Goal: Task Accomplishment & Management: Manage account settings

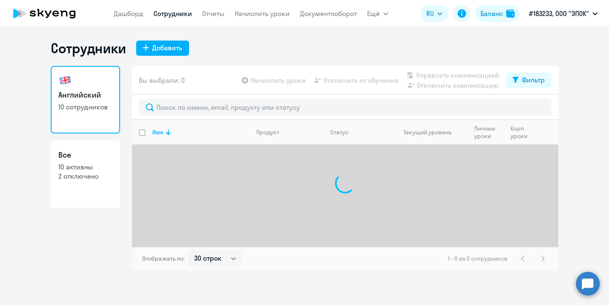
select select "30"
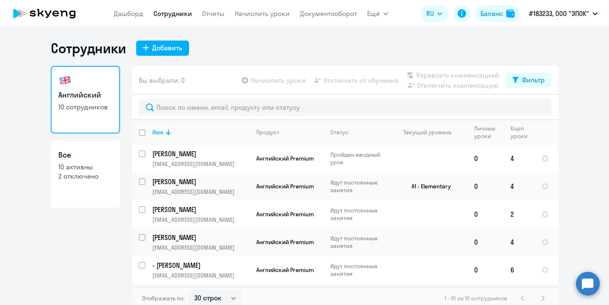
scroll to position [5, 0]
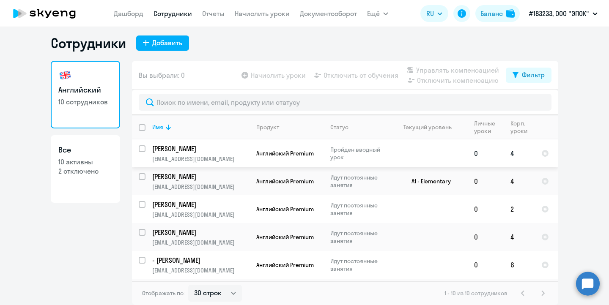
click at [512, 154] on td "4" at bounding box center [518, 153] width 31 height 28
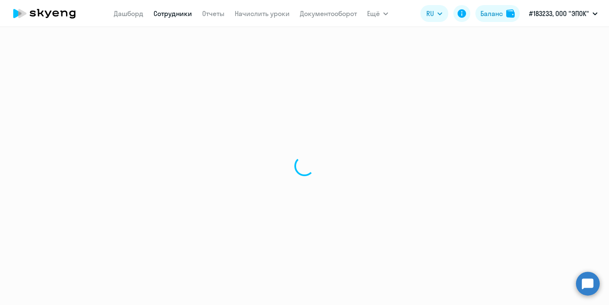
select select "english"
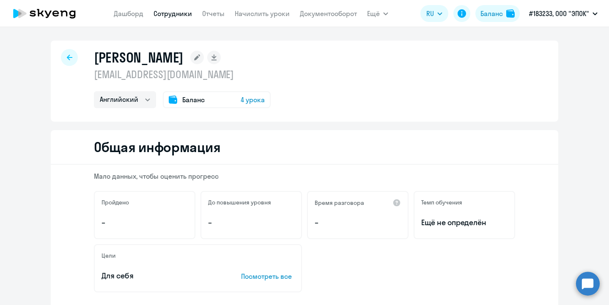
click at [246, 101] on span "4 урока" at bounding box center [252, 100] width 24 height 10
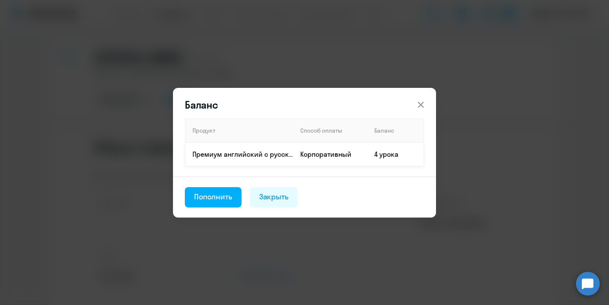
click at [382, 154] on td "4 урока" at bounding box center [395, 154] width 56 height 24
click at [266, 200] on div "Закрыть" at bounding box center [274, 196] width 30 height 11
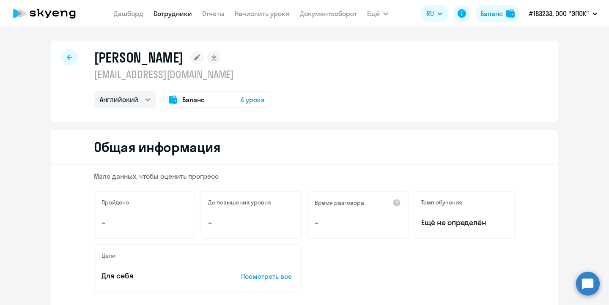
click at [192, 96] on span "Баланс" at bounding box center [193, 100] width 22 height 10
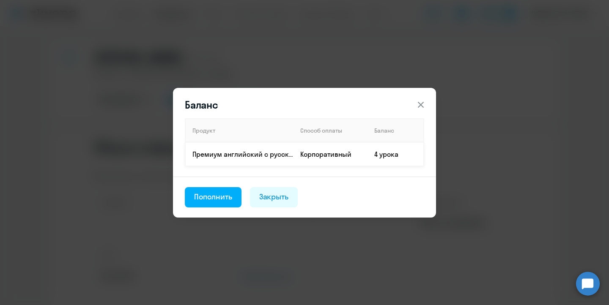
click at [379, 148] on td "4 урока" at bounding box center [395, 154] width 56 height 24
click at [380, 155] on td "4 урока" at bounding box center [395, 154] width 56 height 24
click at [282, 199] on div "Закрыть" at bounding box center [274, 196] width 30 height 11
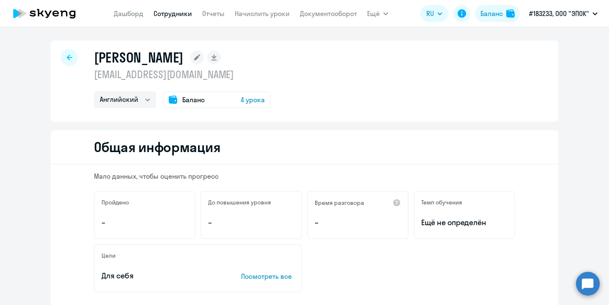
click at [70, 54] on div at bounding box center [69, 57] width 17 height 17
select select "30"
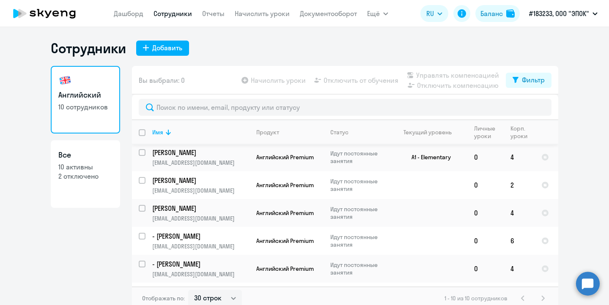
scroll to position [30, 0]
click at [513, 238] on td "6" at bounding box center [518, 240] width 31 height 28
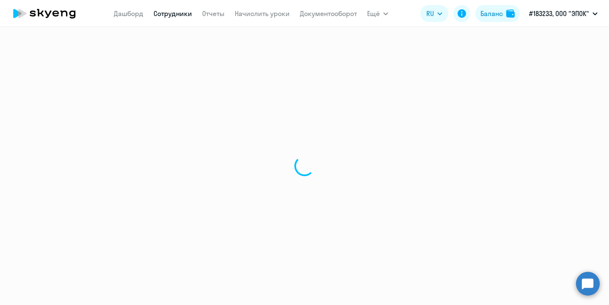
select select "english"
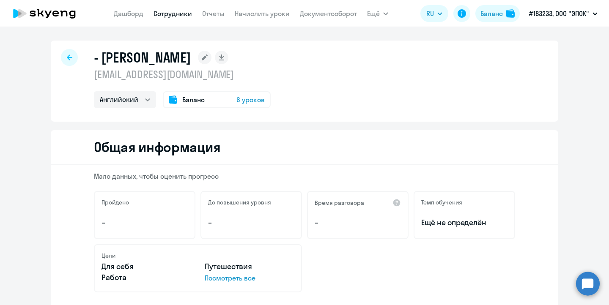
click at [252, 100] on span "6 уроков" at bounding box center [250, 100] width 28 height 10
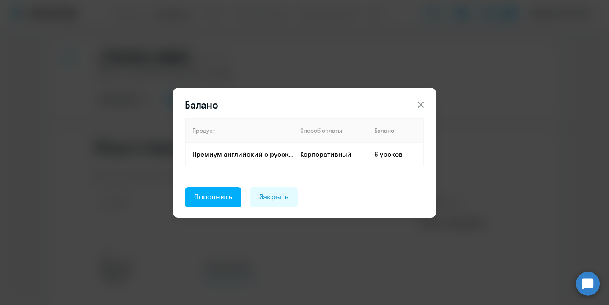
click at [416, 104] on icon at bounding box center [420, 105] width 10 height 10
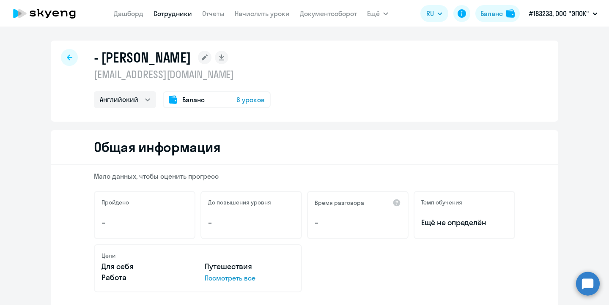
click at [67, 59] on icon at bounding box center [69, 58] width 5 height 6
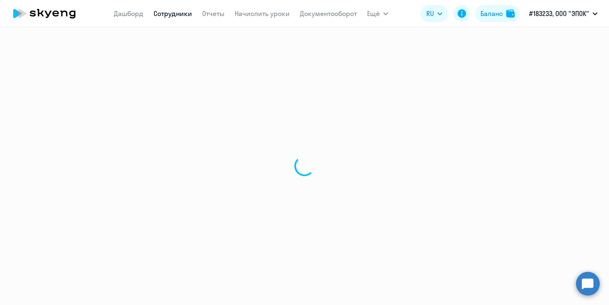
select select "30"
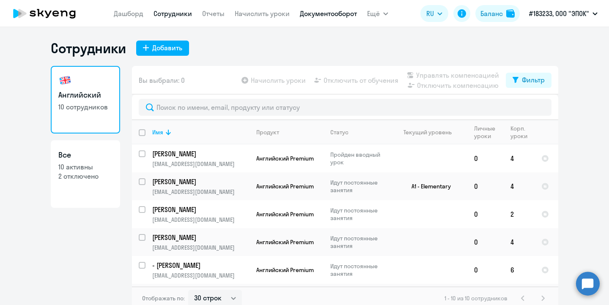
click at [314, 15] on link "Документооборот" at bounding box center [328, 13] width 57 height 8
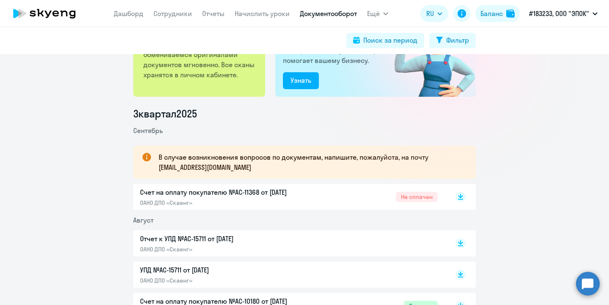
scroll to position [64, 0]
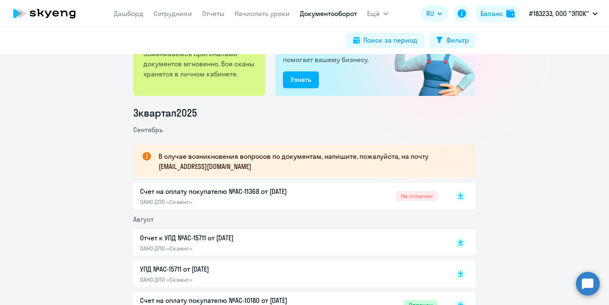
click at [320, 196] on div "Счет на оплату покупателю №AC-11368 от 02.09.2025 ОАНО ДПО «Скаенг» Не оплачен" at bounding box center [288, 195] width 297 height 19
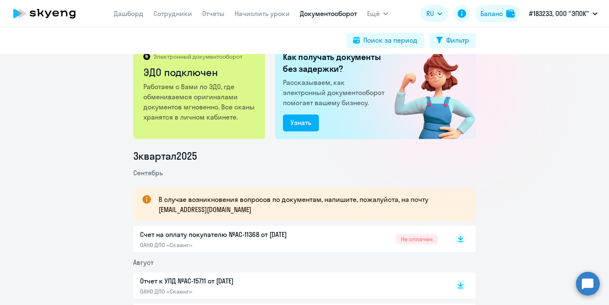
scroll to position [0, 0]
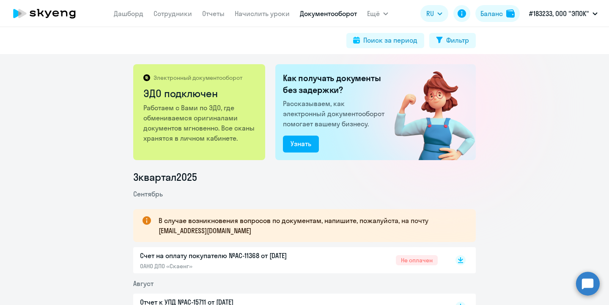
select select "30"
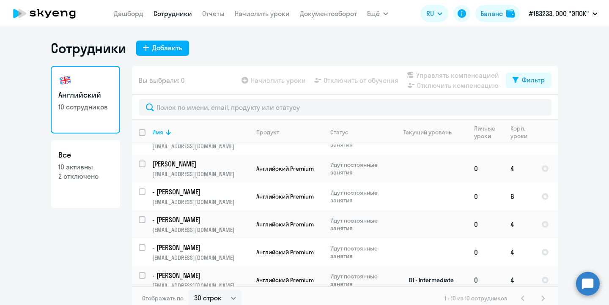
scroll to position [73, 0]
click at [143, 221] on input "select row 12124768" at bounding box center [147, 225] width 17 height 17
checkbox input "true"
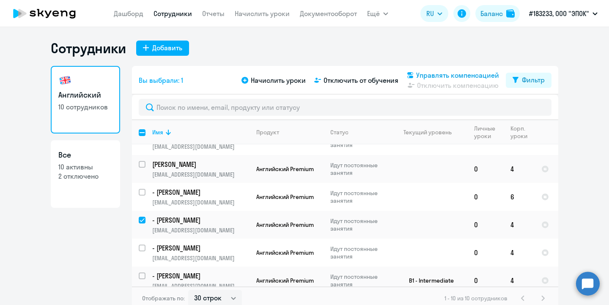
click at [436, 76] on span "Управлять компенсацией" at bounding box center [457, 75] width 83 height 10
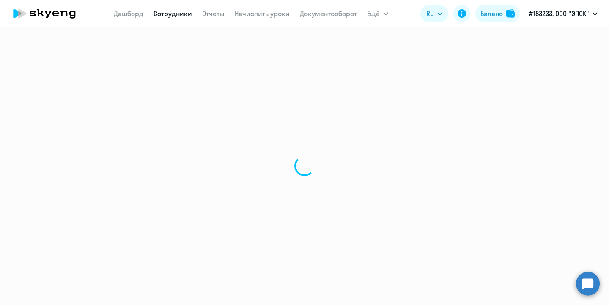
select select "30"
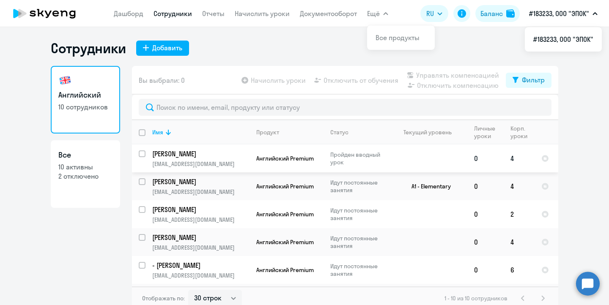
click at [139, 154] on input "select row 42156622" at bounding box center [147, 158] width 17 height 17
checkbox input "true"
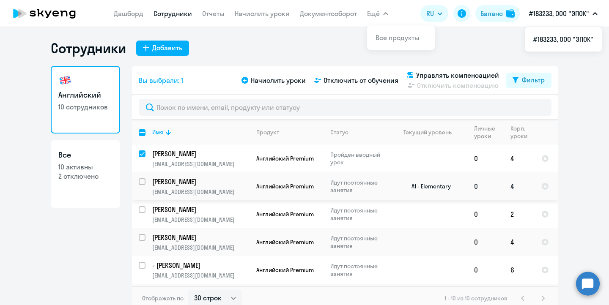
click at [143, 180] on input "select row 27159272" at bounding box center [147, 186] width 17 height 17
checkbox input "true"
click at [145, 207] on input "select row 42214794" at bounding box center [147, 214] width 17 height 17
checkbox input "true"
click at [143, 238] on input "select row 4004591" at bounding box center [147, 242] width 17 height 17
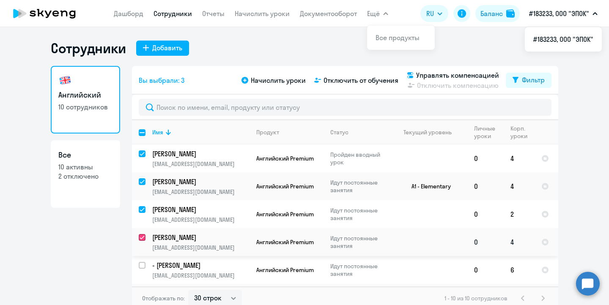
checkbox input "true"
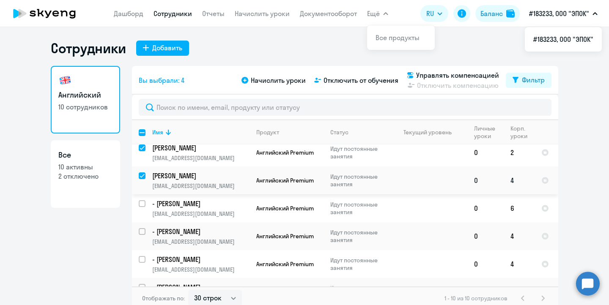
scroll to position [67, 0]
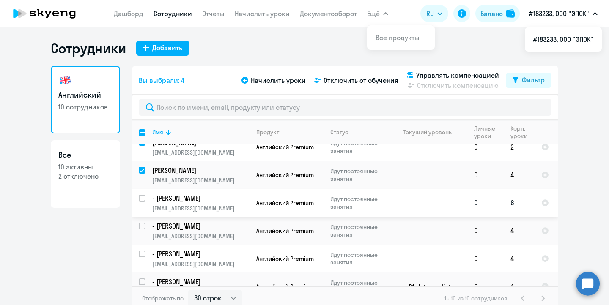
click at [143, 197] on input "select row 41051985" at bounding box center [147, 203] width 17 height 17
checkbox input "true"
click at [142, 226] on input "select row 12124768" at bounding box center [147, 231] width 17 height 17
checkbox input "true"
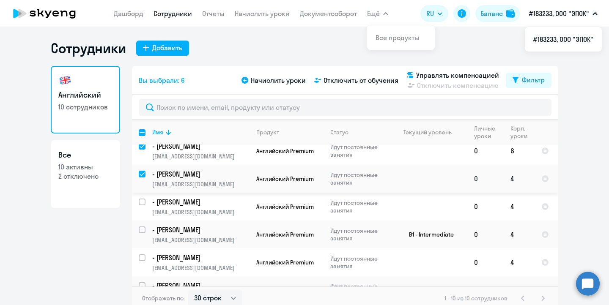
scroll to position [121, 0]
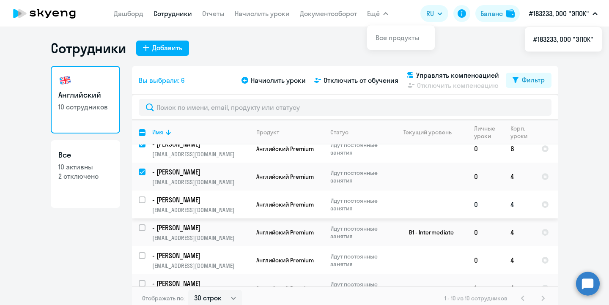
click at [142, 199] on input "select row 40942143" at bounding box center [147, 204] width 17 height 17
checkbox input "true"
click at [142, 226] on input "select row 40942149" at bounding box center [147, 232] width 17 height 17
checkbox input "true"
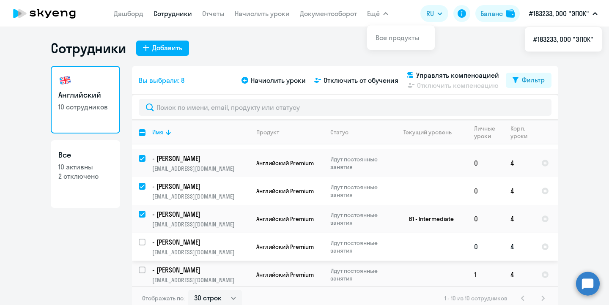
click at [144, 242] on input "select row 41052181" at bounding box center [147, 247] width 17 height 17
checkbox input "true"
click at [142, 267] on input "select row 41052025" at bounding box center [147, 275] width 17 height 17
checkbox input "true"
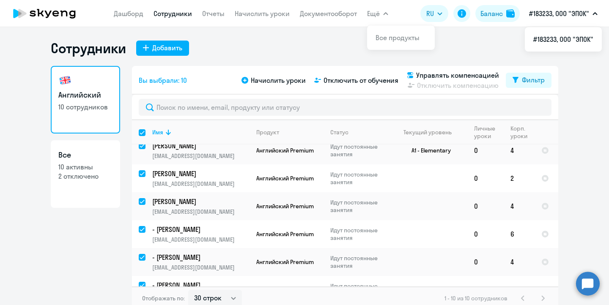
scroll to position [0, 0]
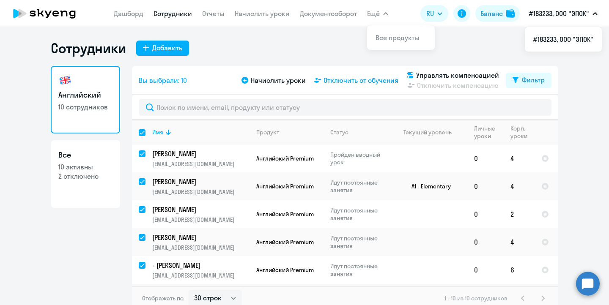
click at [338, 80] on span "Отключить от обучения" at bounding box center [360, 80] width 75 height 10
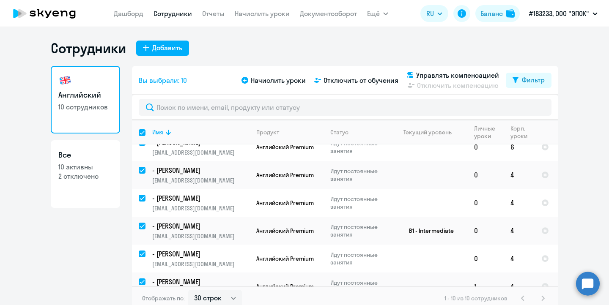
scroll to position [131, 0]
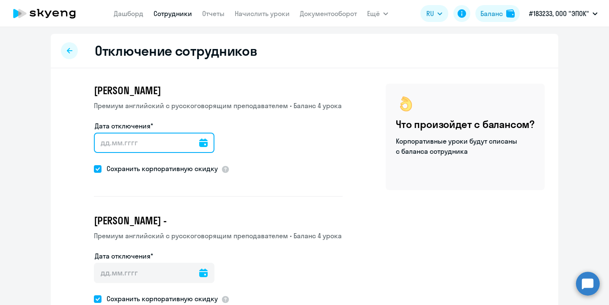
click at [101, 141] on input "Дата отключения*" at bounding box center [154, 143] width 120 height 20
click at [199, 143] on icon at bounding box center [203, 143] width 8 height 8
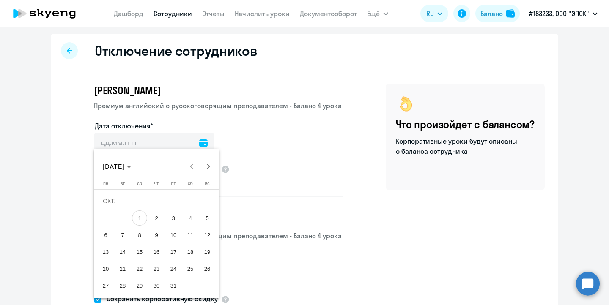
click at [143, 218] on span "1" at bounding box center [139, 217] width 15 height 15
click at [156, 217] on span "2" at bounding box center [156, 217] width 15 height 15
type input "[DATE]"
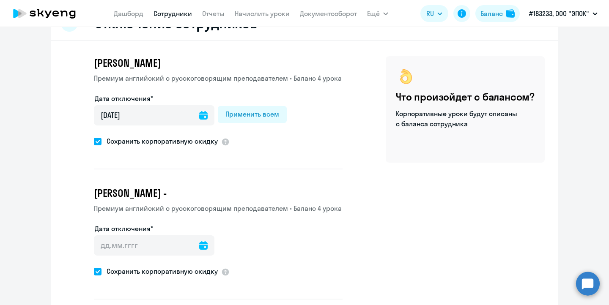
scroll to position [38, 0]
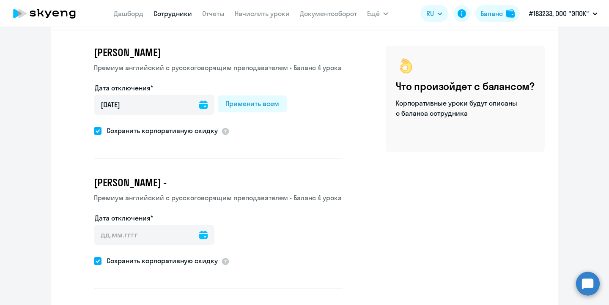
click at [97, 131] on span at bounding box center [98, 131] width 8 height 8
click at [94, 131] on input "Сохранить корпоративную скидку" at bounding box center [93, 131] width 0 height 0
checkbox input "false"
click at [249, 104] on div "Применить всем" at bounding box center [252, 103] width 54 height 10
type input "[DATE]"
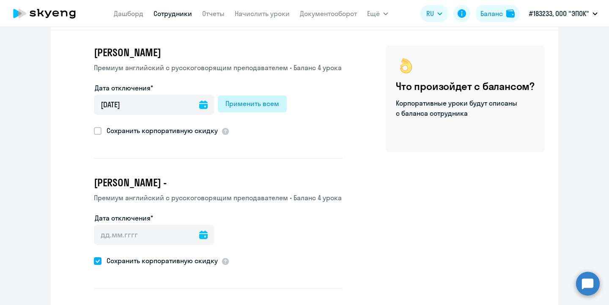
type input "[DATE]"
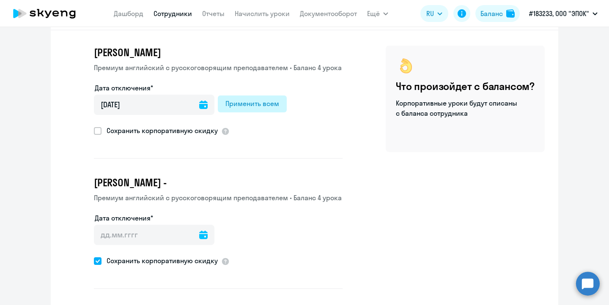
type input "[DATE]"
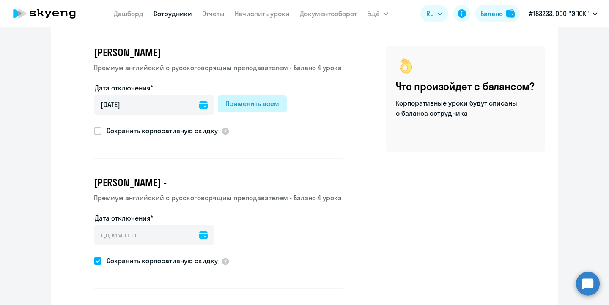
type input "[DATE]"
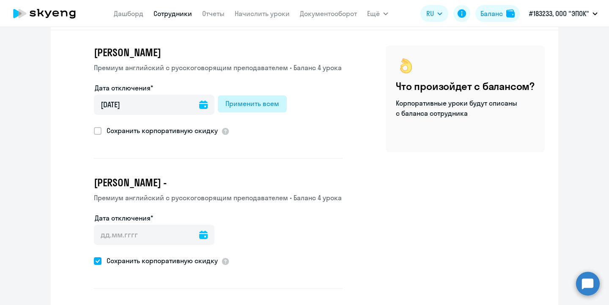
type input "[DATE]"
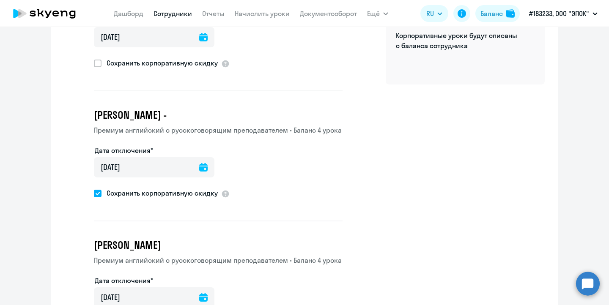
scroll to position [106, 0]
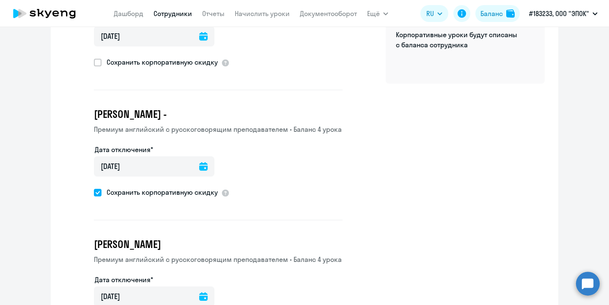
click at [98, 192] on span at bounding box center [98, 193] width 8 height 8
click at [94, 192] on input "Сохранить корпоративную скидку" at bounding box center [93, 192] width 0 height 0
checkbox input "false"
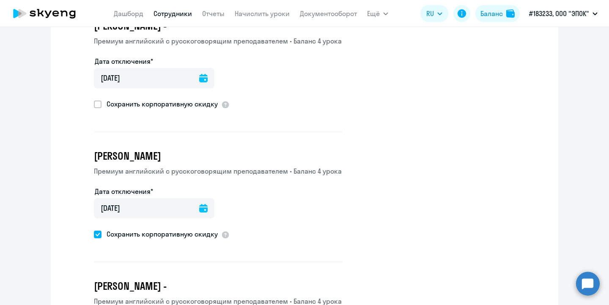
scroll to position [202, 0]
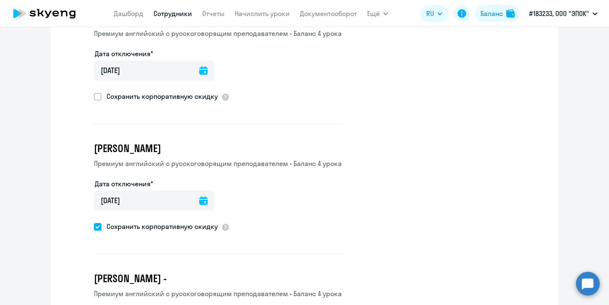
click at [101, 224] on span at bounding box center [98, 227] width 8 height 8
click at [94, 226] on input "Сохранить корпоративную скидку" at bounding box center [93, 226] width 0 height 0
checkbox input "false"
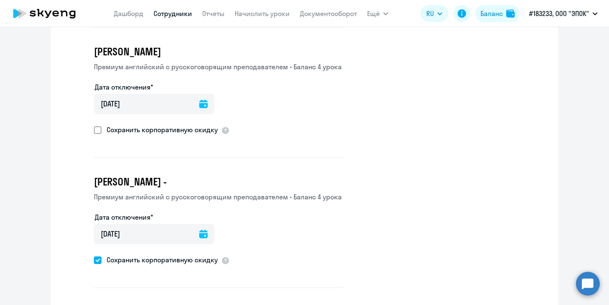
scroll to position [311, 0]
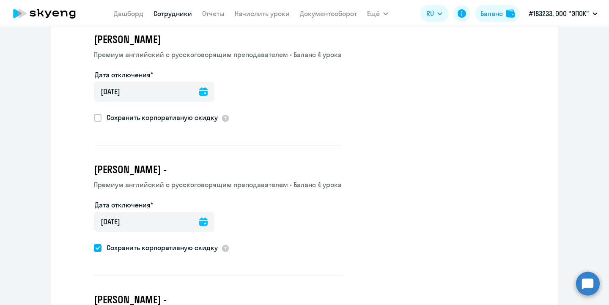
click at [98, 247] on span at bounding box center [98, 248] width 8 height 8
click at [94, 248] on input "Сохранить корпоративную скидку" at bounding box center [93, 248] width 0 height 0
checkbox input "false"
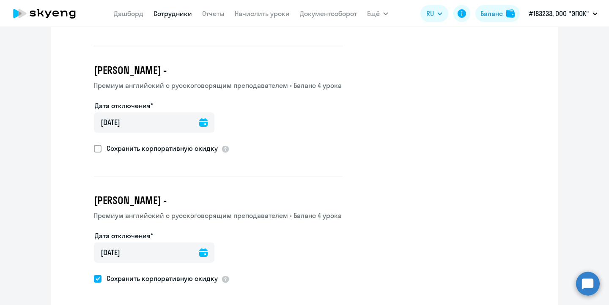
scroll to position [416, 0]
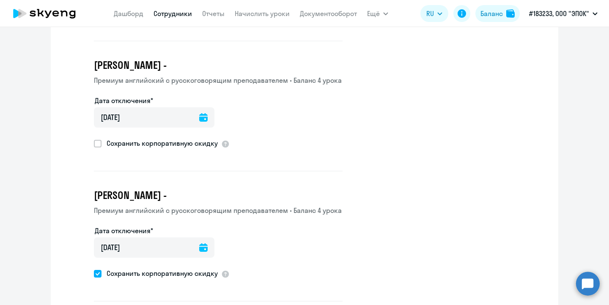
click at [97, 273] on span at bounding box center [98, 274] width 8 height 8
click at [94, 273] on input "Сохранить корпоративную скидку" at bounding box center [93, 273] width 0 height 0
checkbox input "false"
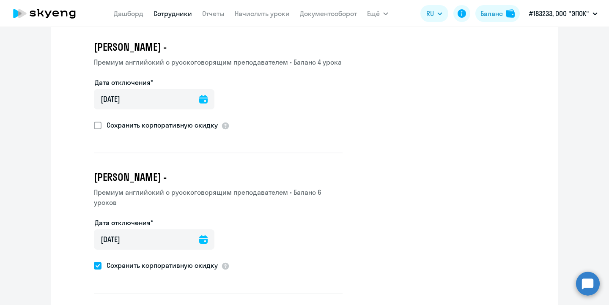
scroll to position [565, 0]
click at [97, 262] on span at bounding box center [98, 265] width 8 height 8
click at [94, 265] on input "Сохранить корпоративную скидку" at bounding box center [93, 265] width 0 height 0
checkbox input "false"
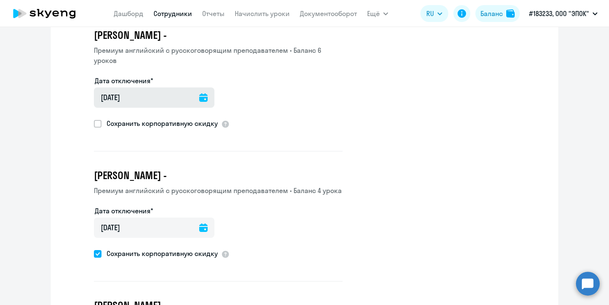
scroll to position [707, 0]
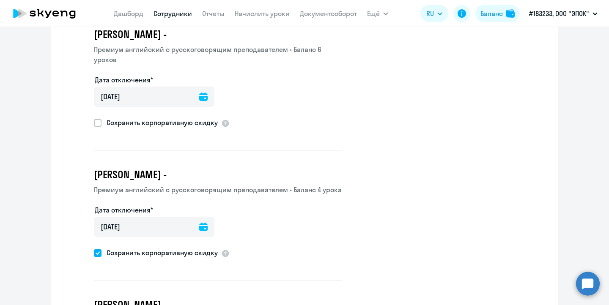
click at [98, 250] on span at bounding box center [98, 253] width 8 height 8
click at [94, 253] on input "Сохранить корпоративную скидку" at bounding box center [93, 253] width 0 height 0
checkbox input "false"
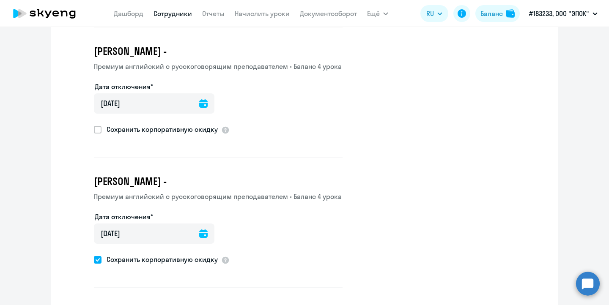
scroll to position [834, 0]
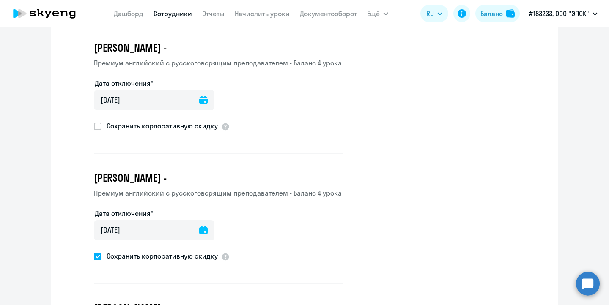
click at [97, 254] on span at bounding box center [98, 257] width 8 height 8
click at [94, 256] on input "Сохранить корпоративную скидку" at bounding box center [93, 256] width 0 height 0
checkbox input "false"
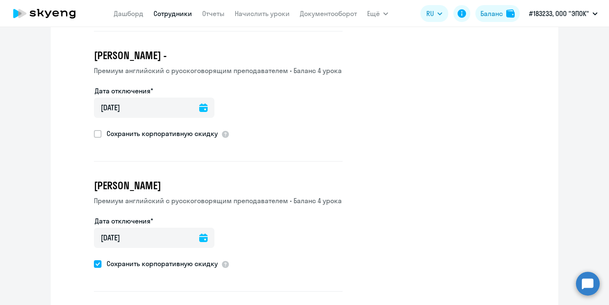
scroll to position [961, 0]
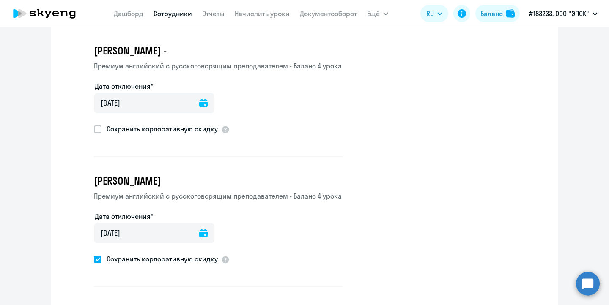
click at [99, 256] on span at bounding box center [98, 260] width 8 height 8
click at [94, 259] on input "Сохранить корпоративную скидку" at bounding box center [93, 259] width 0 height 0
checkbox input "false"
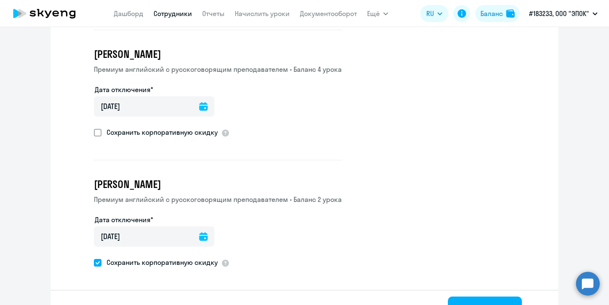
scroll to position [1102, 0]
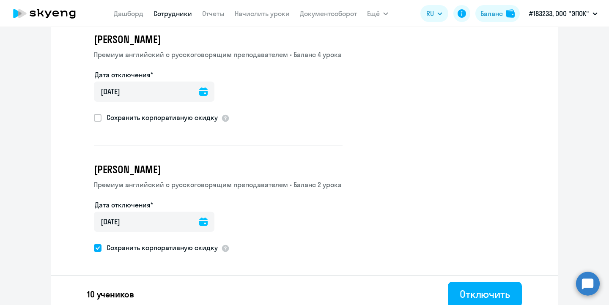
click at [98, 245] on span at bounding box center [98, 248] width 8 height 8
click at [94, 248] on input "Сохранить корпоративную скидку" at bounding box center [93, 248] width 0 height 0
checkbox input "false"
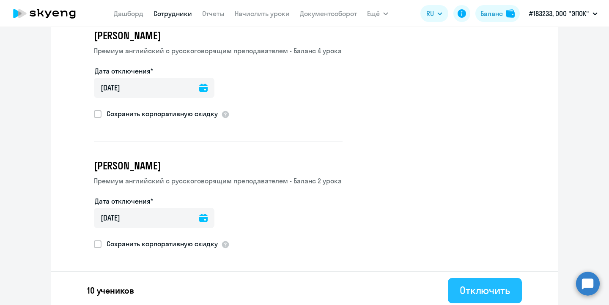
click at [455, 288] on button "Отключить" at bounding box center [485, 290] width 74 height 25
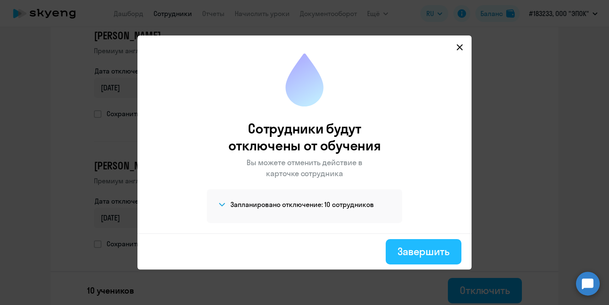
click at [426, 254] on div "Завершить" at bounding box center [423, 252] width 52 height 14
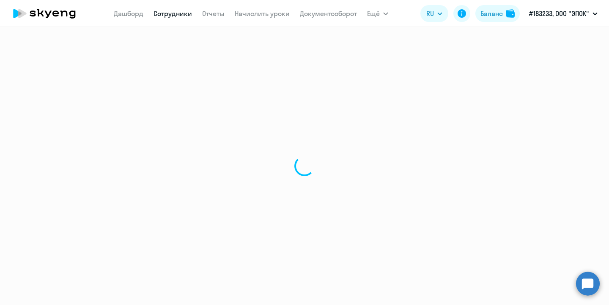
select select "30"
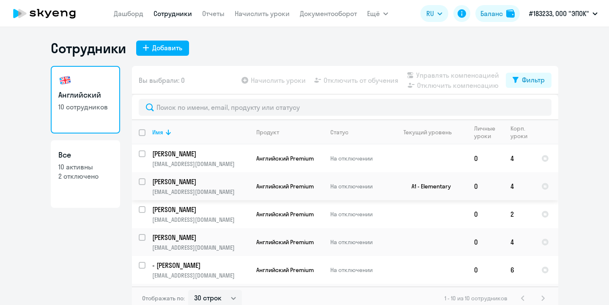
select select "30"
click at [141, 157] on input "select row 42156622" at bounding box center [147, 158] width 17 height 17
checkbox input "true"
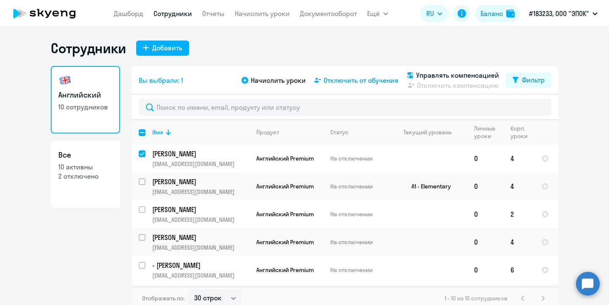
click at [348, 79] on span "Отключить от обучения" at bounding box center [360, 80] width 75 height 10
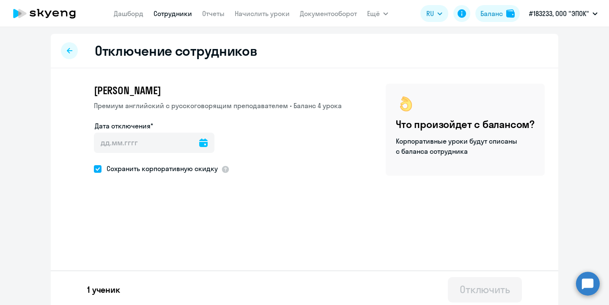
click at [199, 142] on icon at bounding box center [203, 143] width 8 height 8
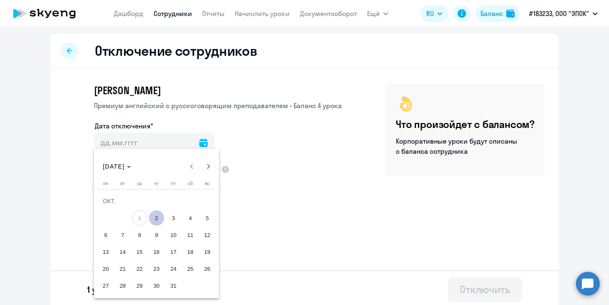
click at [152, 216] on span "2" at bounding box center [156, 217] width 15 height 15
type input "[DATE]"
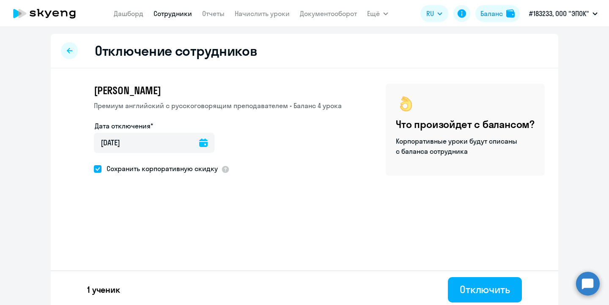
click at [96, 170] on span at bounding box center [98, 169] width 8 height 8
click at [94, 169] on input "Сохранить корпоративную скидку" at bounding box center [93, 169] width 0 height 0
checkbox input "false"
click at [483, 294] on div "Отключить" at bounding box center [484, 290] width 50 height 14
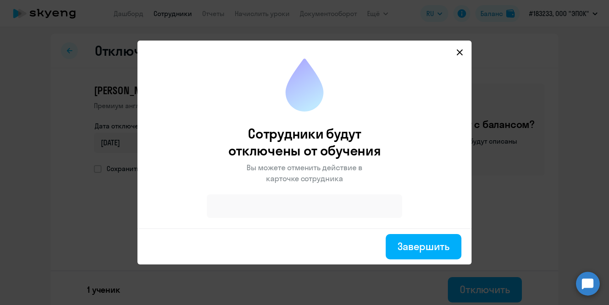
click at [292, 201] on div at bounding box center [304, 206] width 195 height 24
click at [293, 212] on div at bounding box center [304, 206] width 195 height 24
click at [399, 245] on div "Завершить" at bounding box center [423, 247] width 52 height 14
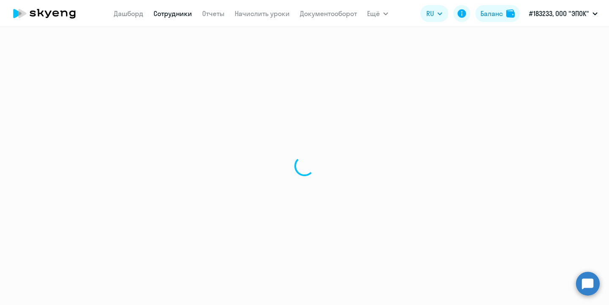
select select "30"
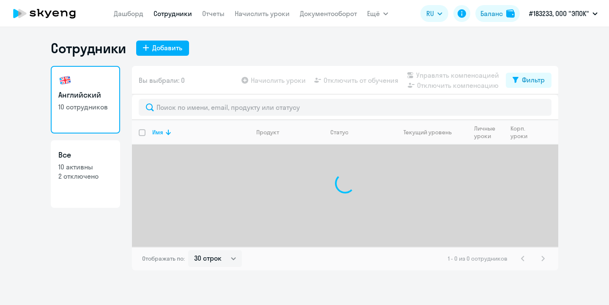
select select "30"
